Goal: Task Accomplishment & Management: Manage account settings

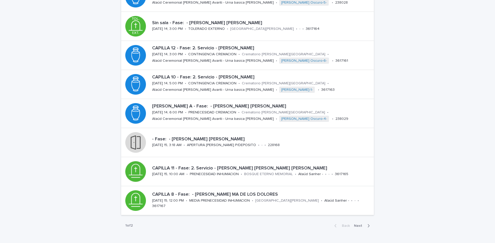
scroll to position [155, 0]
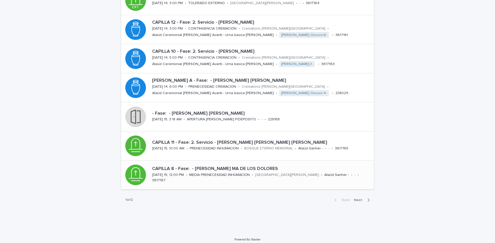
click at [243, 169] on p "CAPILLA 8 - Fase: - [PERSON_NAME] MA DE LOS DOLORES" at bounding box center [262, 169] width 220 height 6
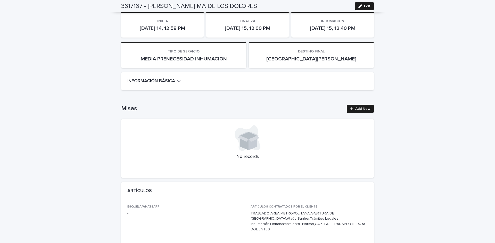
scroll to position [175, 0]
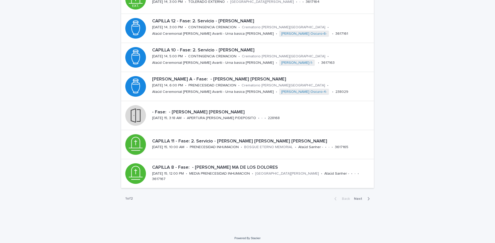
scroll to position [159, 0]
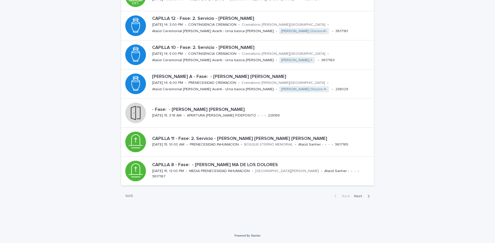
click at [361, 193] on div "Back Next" at bounding box center [352, 196] width 44 height 13
click at [367, 197] on icon "button" at bounding box center [368, 196] width 2 height 5
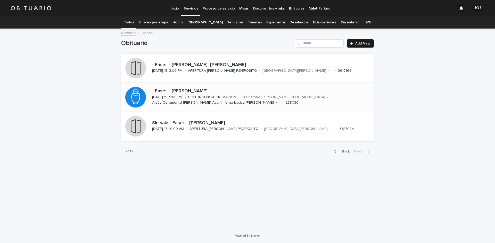
click at [208, 92] on p "- Fase: - MENDOZA ROMERO LETICIA" at bounding box center [262, 92] width 220 height 6
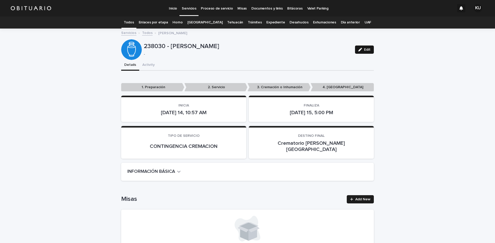
click at [366, 51] on span "Edit" at bounding box center [367, 50] width 6 height 4
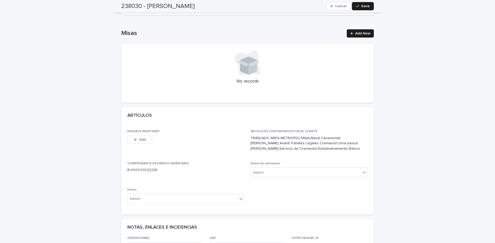
scroll to position [176, 0]
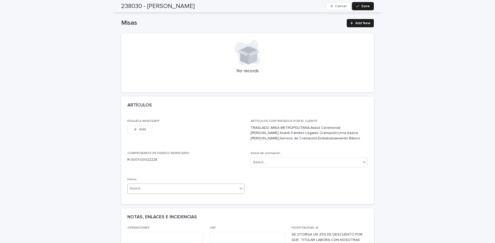
click at [213, 185] on div "Select..." at bounding box center [183, 189] width 110 height 9
click at [199, 185] on div "Select..." at bounding box center [183, 189] width 110 height 9
click at [284, 158] on div "Select..." at bounding box center [306, 162] width 110 height 9
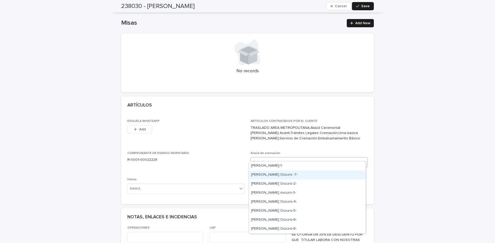
click at [290, 178] on div "Norwood Oscuro -7-" at bounding box center [307, 175] width 116 height 9
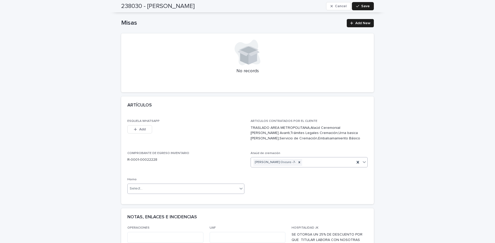
click at [201, 185] on div "Select..." at bounding box center [183, 189] width 110 height 9
click at [185, 193] on div "Horno A" at bounding box center [184, 192] width 116 height 9
drag, startPoint x: 362, startPoint y: 6, endPoint x: 468, endPoint y: 156, distance: 183.2
click at [362, 6] on span "Save" at bounding box center [365, 6] width 9 height 4
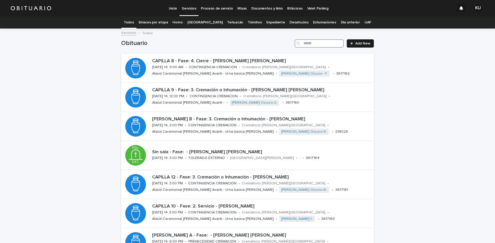
click at [335, 44] on input "Search" at bounding box center [318, 43] width 49 height 8
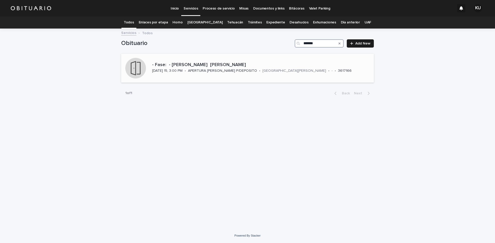
type input "*******"
click at [245, 62] on div "- Fase: - MARTINEZ FERNANDEZ RODOLFO GINES" at bounding box center [262, 64] width 220 height 7
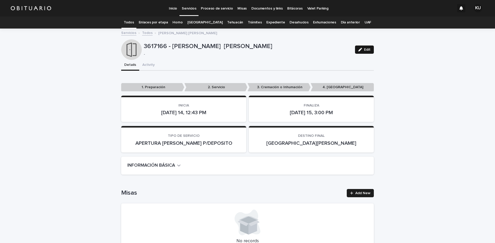
click at [366, 50] on span "Edit" at bounding box center [367, 50] width 6 height 4
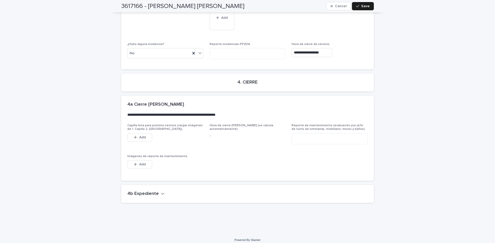
drag, startPoint x: 154, startPoint y: 190, endPoint x: 282, endPoint y: 174, distance: 129.6
click at [154, 191] on h2 "4b Expediente" at bounding box center [142, 194] width 31 height 6
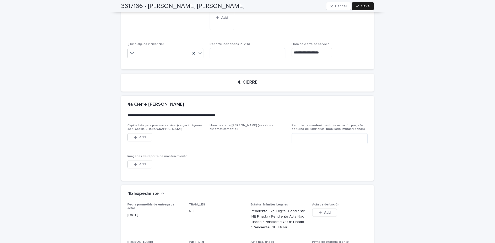
scroll to position [1553, 0]
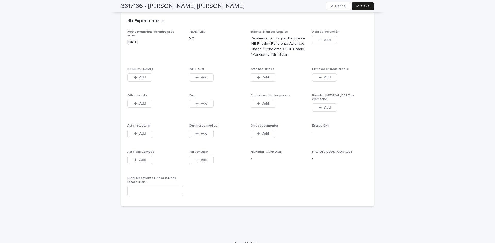
click at [150, 73] on div "This file cannot be opened Download File Add" at bounding box center [154, 78] width 55 height 10
click at [139, 76] on button "Add" at bounding box center [139, 77] width 25 height 8
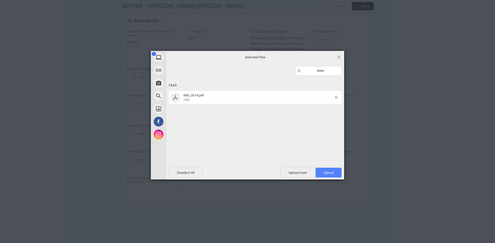
click at [327, 173] on span "Upload 1" at bounding box center [328, 173] width 10 height 4
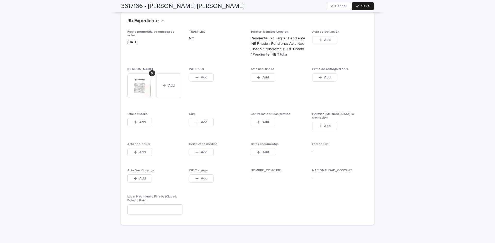
click at [207, 73] on button "Add" at bounding box center [201, 77] width 25 height 8
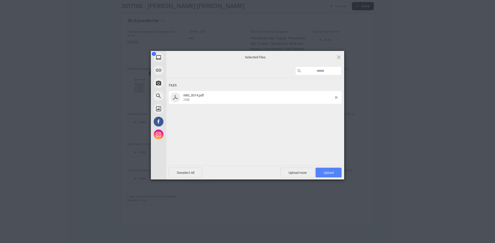
click at [327, 174] on span "Upload 1" at bounding box center [328, 173] width 10 height 4
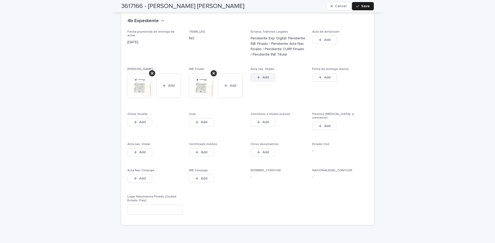
click at [266, 76] on span "Add" at bounding box center [265, 78] width 6 height 4
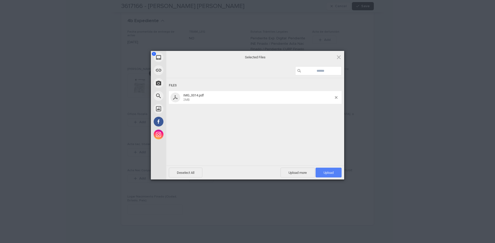
click at [325, 172] on span "Upload 1" at bounding box center [328, 173] width 10 height 4
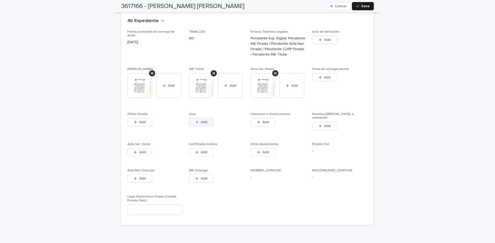
click at [207, 118] on button "Add" at bounding box center [201, 122] width 25 height 8
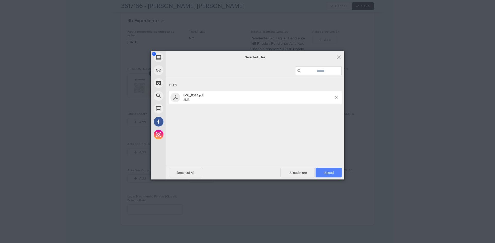
click at [320, 173] on span "Upload 1" at bounding box center [328, 173] width 26 height 10
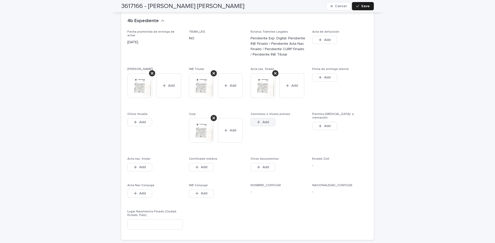
click at [273, 120] on button "Add" at bounding box center [262, 122] width 25 height 8
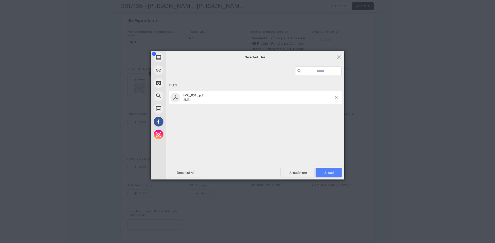
click at [326, 172] on span "Upload 1" at bounding box center [328, 173] width 10 height 4
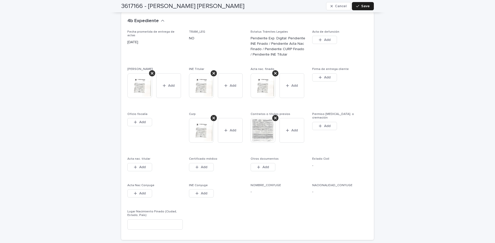
click at [202, 143] on img at bounding box center [201, 130] width 25 height 25
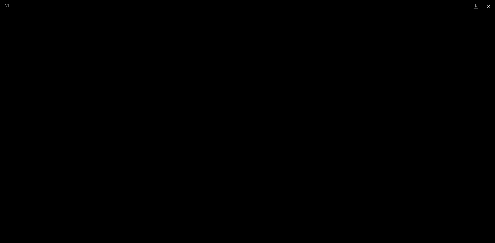
click at [487, 7] on button "Close gallery" at bounding box center [488, 6] width 13 height 12
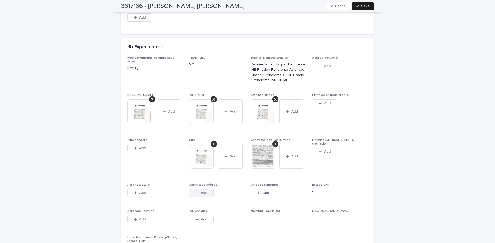
click at [204, 191] on span "Add" at bounding box center [204, 193] width 6 height 4
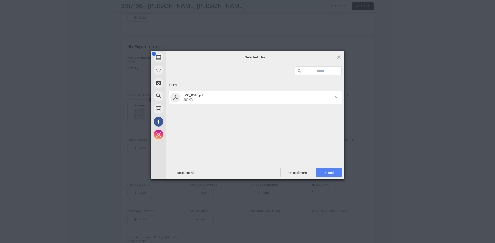
click at [318, 172] on span "Upload 1" at bounding box center [328, 173] width 26 height 10
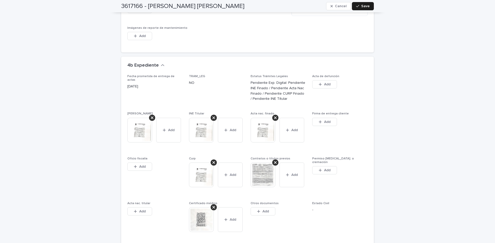
click at [363, 7] on span "Save" at bounding box center [365, 6] width 9 height 4
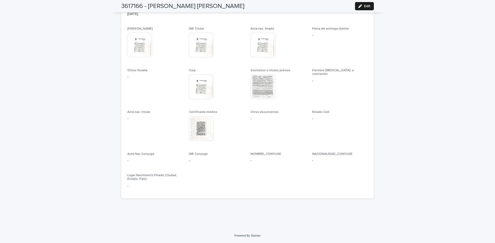
scroll to position [1460, 0]
